Goal: Transaction & Acquisition: Book appointment/travel/reservation

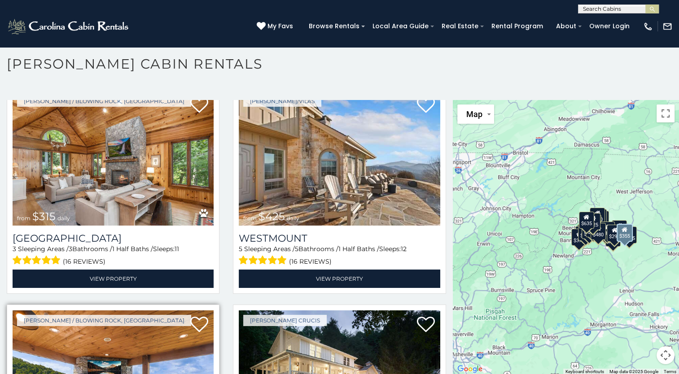
scroll to position [224, 0]
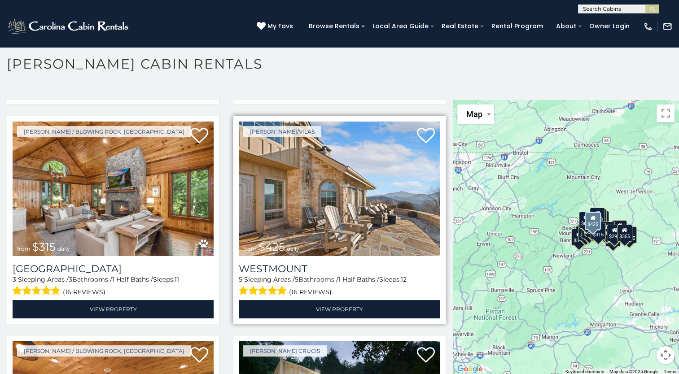
click at [301, 240] on img at bounding box center [339, 189] width 201 height 135
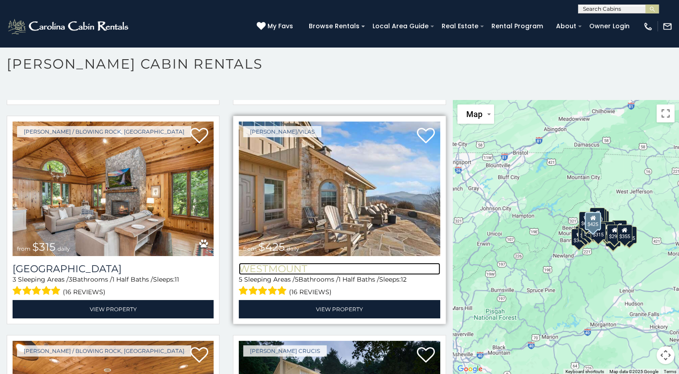
click at [293, 265] on h3 "Westmount" at bounding box center [339, 269] width 201 height 12
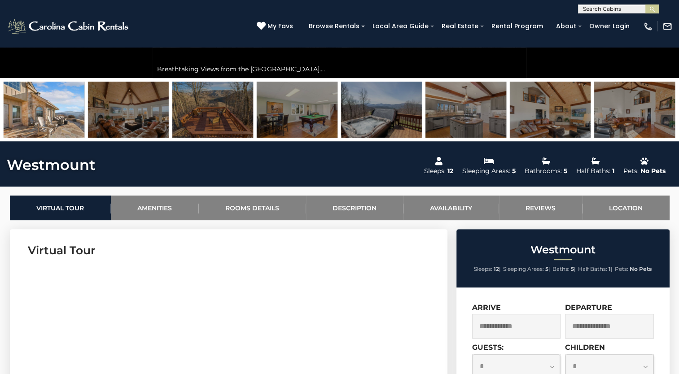
scroll to position [359, 0]
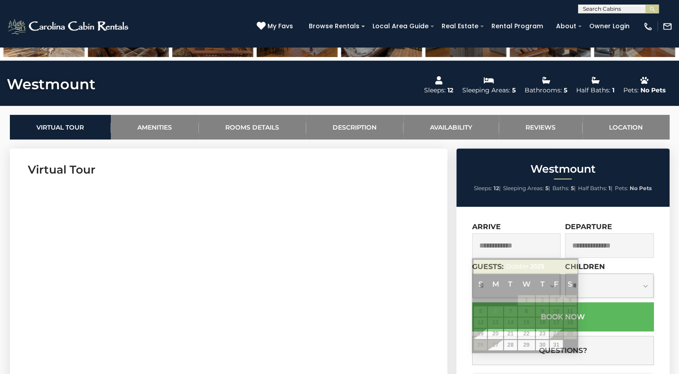
click at [509, 248] on input "text" at bounding box center [516, 245] width 89 height 25
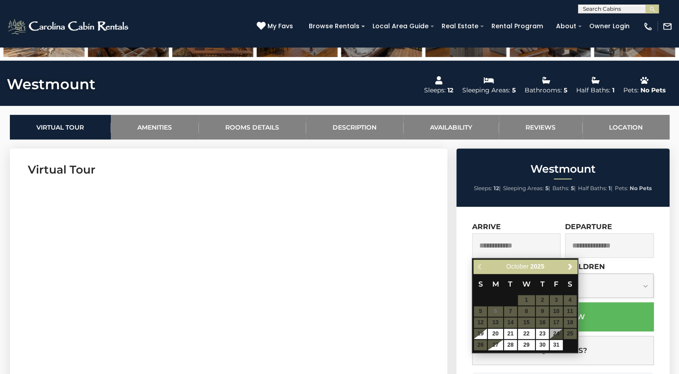
click at [527, 312] on table "S M T W T F S 1 2 3 4 5 6 7 8 9 10 11 12 13 14 15 16 17 18 19 20 21 22 23 24 25…" at bounding box center [524, 312] width 103 height 77
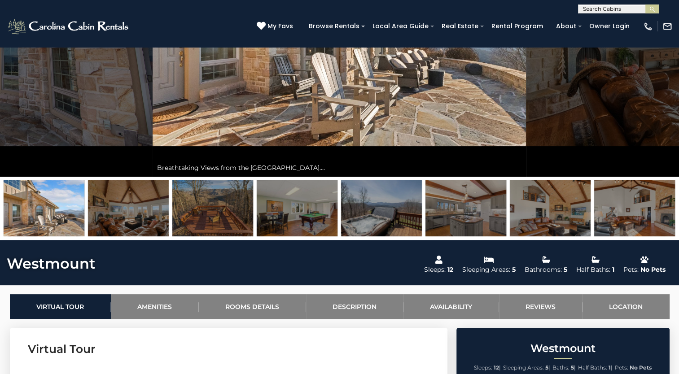
scroll to position [0, 0]
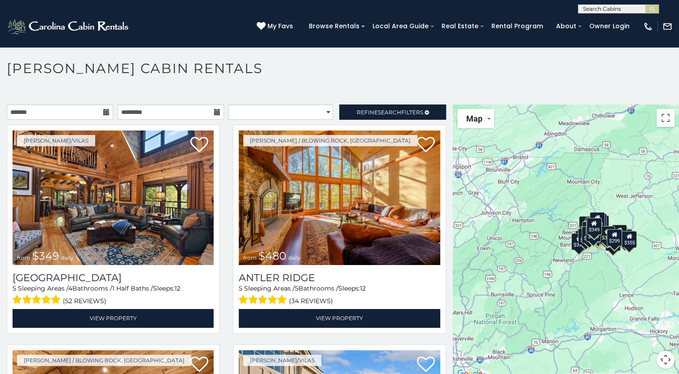
scroll to position [4, 0]
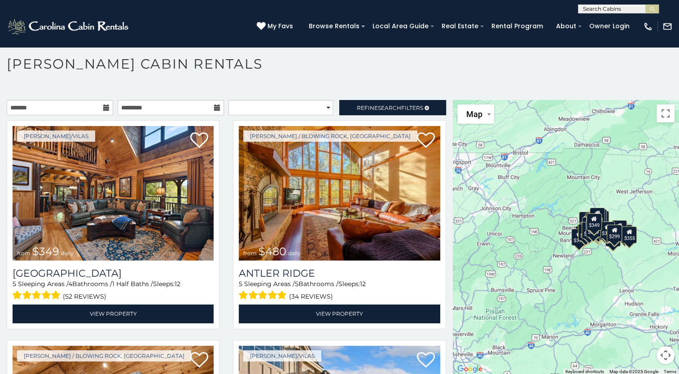
click at [103, 106] on icon at bounding box center [106, 108] width 6 height 6
click at [103, 108] on icon at bounding box center [106, 108] width 6 height 6
click at [105, 105] on icon at bounding box center [106, 108] width 6 height 6
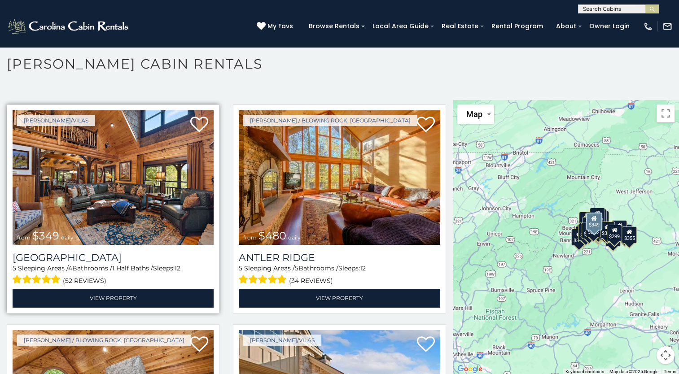
scroll to position [0, 0]
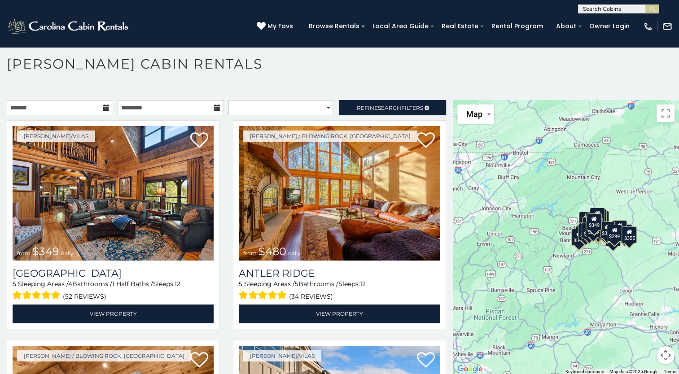
click at [214, 105] on icon at bounding box center [217, 108] width 6 height 6
click at [214, 107] on icon at bounding box center [217, 108] width 6 height 6
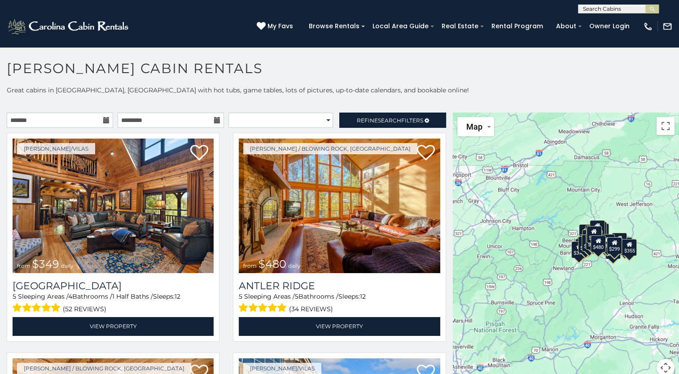
click at [104, 119] on icon at bounding box center [106, 120] width 6 height 6
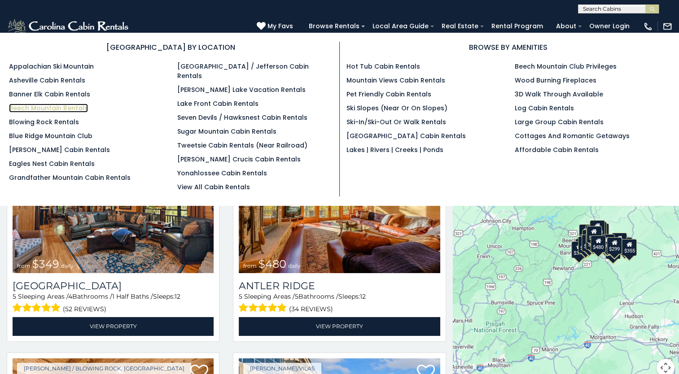
click at [52, 106] on link "Beech Mountain Rentals" at bounding box center [48, 108] width 79 height 9
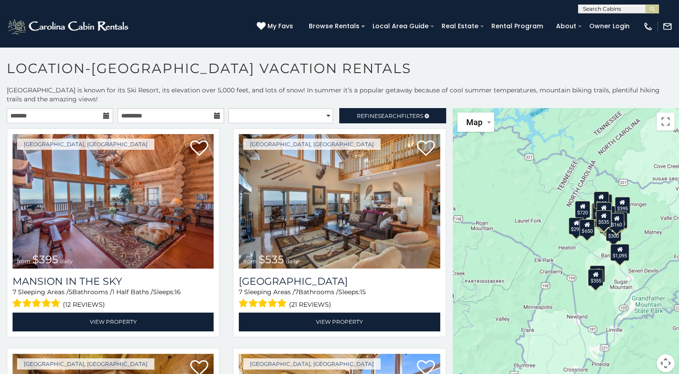
click at [104, 114] on icon at bounding box center [106, 116] width 6 height 6
click at [103, 113] on icon at bounding box center [106, 116] width 6 height 6
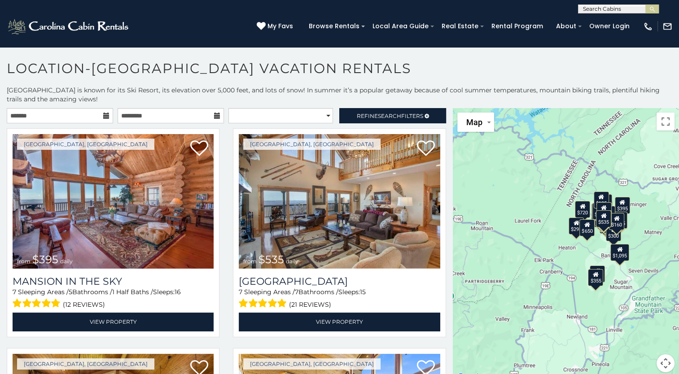
click at [103, 116] on icon at bounding box center [106, 116] width 6 height 6
click at [214, 114] on icon at bounding box center [217, 116] width 6 height 6
click at [325, 115] on select "**********" at bounding box center [280, 115] width 105 height 15
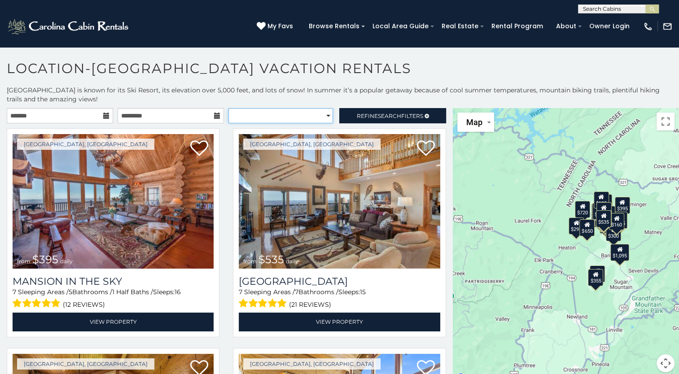
select select "*********"
click at [228, 108] on select "**********" at bounding box center [280, 115] width 105 height 15
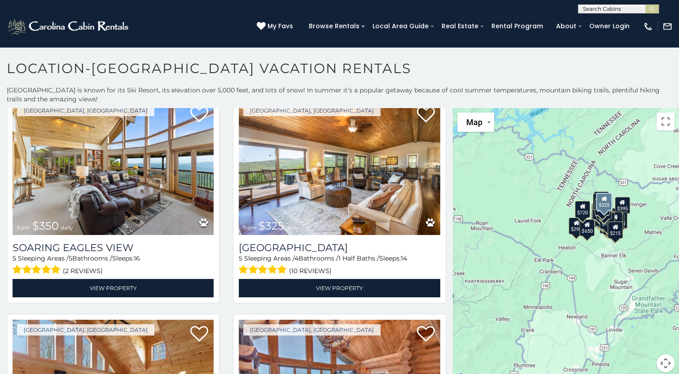
scroll to position [269, 0]
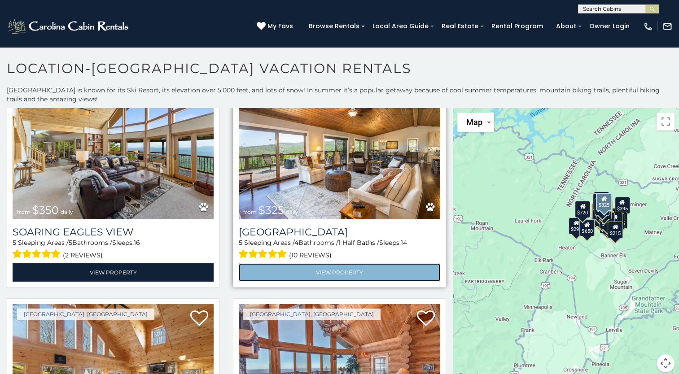
click at [323, 264] on link "View Property" at bounding box center [339, 272] width 201 height 18
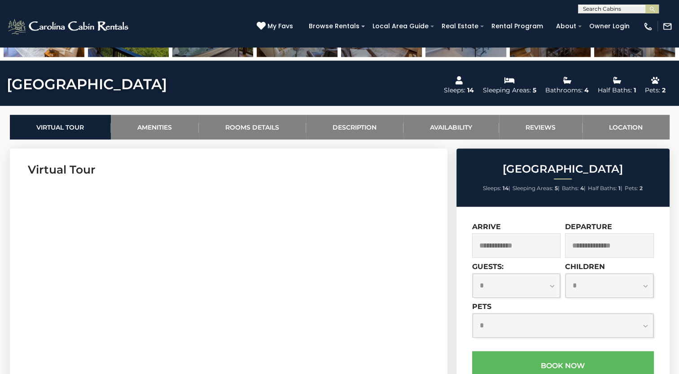
scroll to position [404, 0]
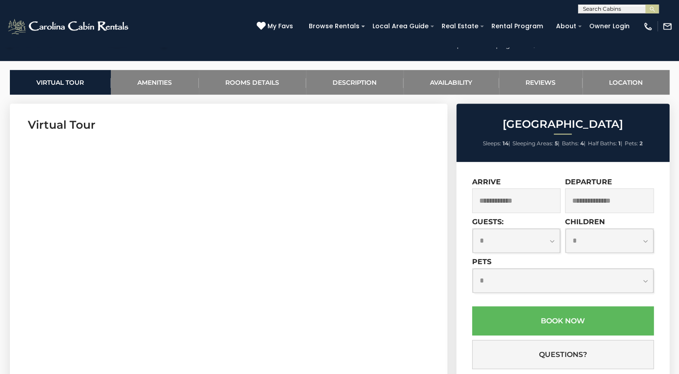
click at [485, 203] on input "text" at bounding box center [516, 201] width 89 height 25
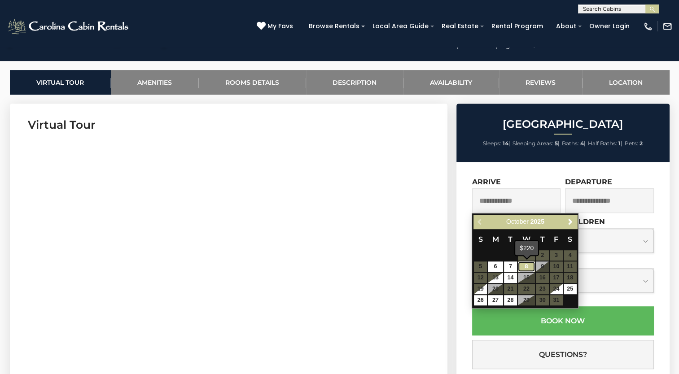
click at [527, 267] on link "8" at bounding box center [526, 267] width 17 height 10
type input "**********"
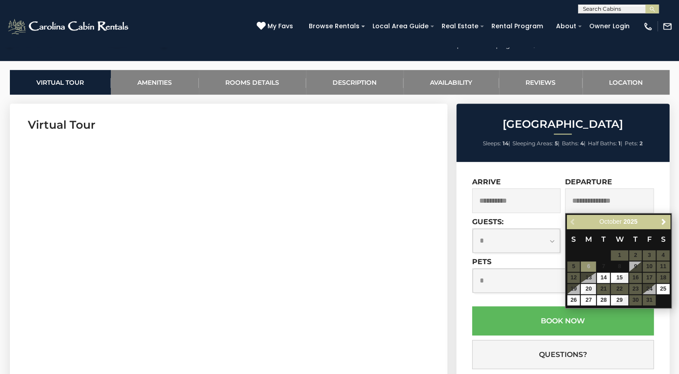
click at [651, 265] on table "S M T W T F S 1 2 3 4 5 6 7 8 9 10 11 12 13 14 15 16 17 18 19 20 21 22 23 24 25…" at bounding box center [618, 267] width 103 height 77
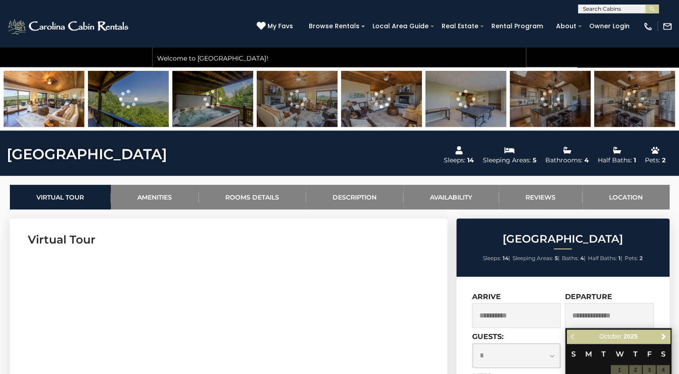
scroll to position [269, 0]
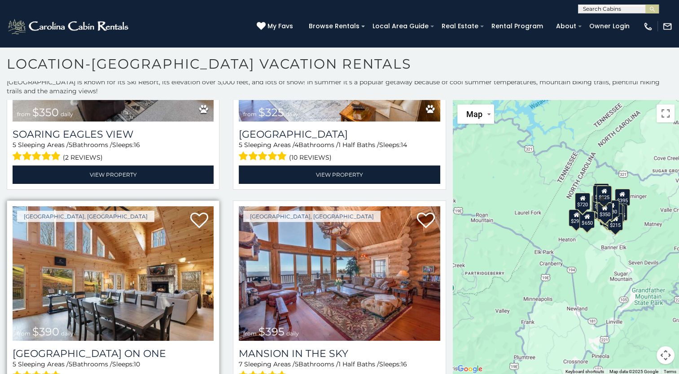
scroll to position [404, 0]
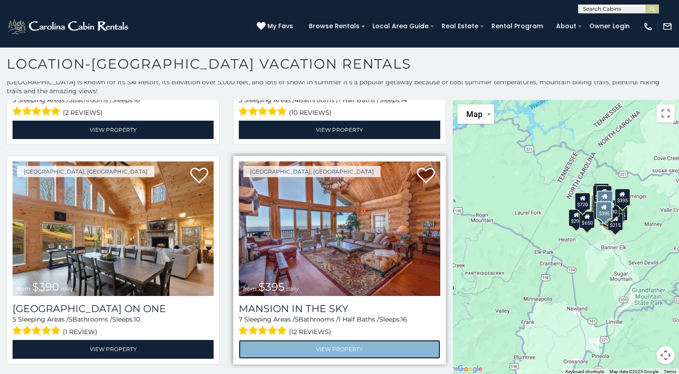
click at [333, 342] on link "View Property" at bounding box center [339, 349] width 201 height 18
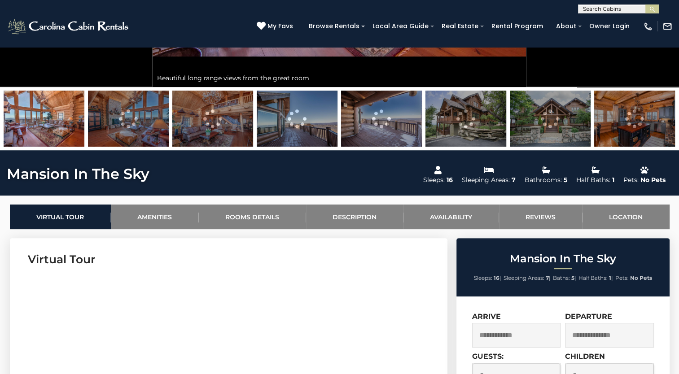
scroll to position [359, 0]
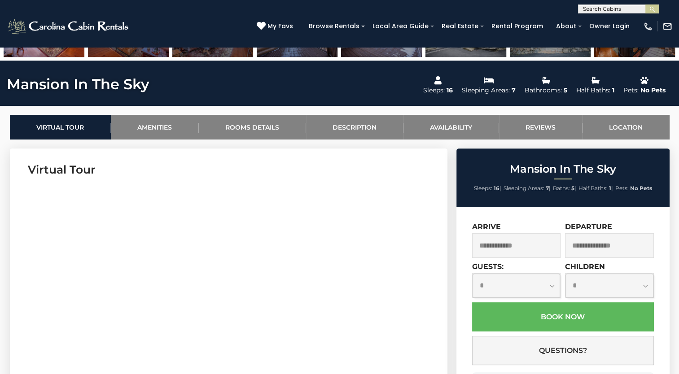
click at [506, 249] on input "text" at bounding box center [516, 245] width 89 height 25
